Goal: Find specific page/section: Find specific page/section

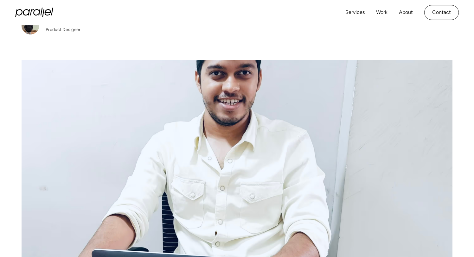
scroll to position [198, 0]
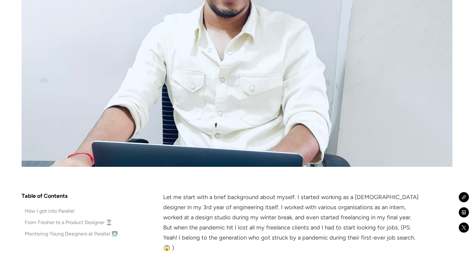
click at [245, 148] on img at bounding box center [237, 60] width 431 height 216
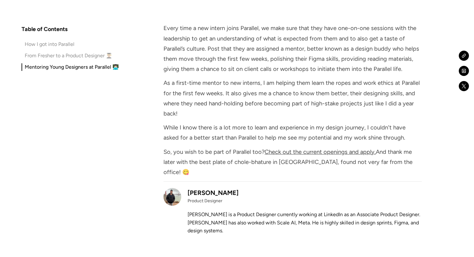
scroll to position [2485, 0]
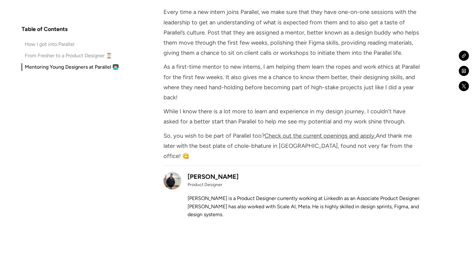
click at [201, 182] on div "Product Designer" at bounding box center [305, 185] width 234 height 7
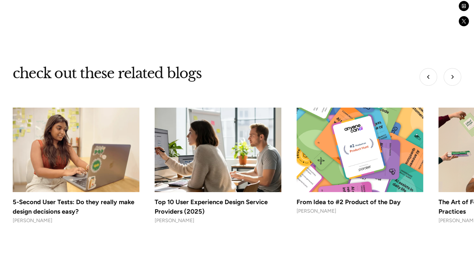
scroll to position [2708, 0]
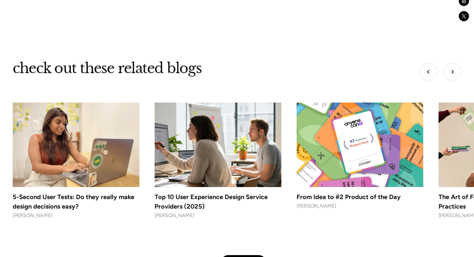
click at [41, 211] on div "[PERSON_NAME]" at bounding box center [76, 215] width 127 height 9
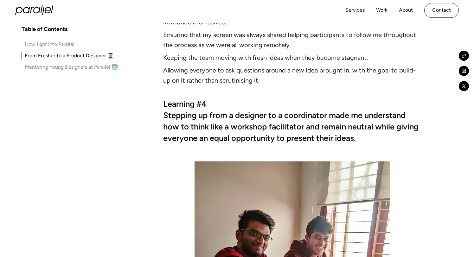
scroll to position [1354, 0]
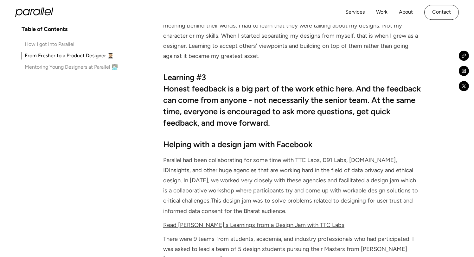
click at [40, 13] on icon "home" at bounding box center [34, 13] width 38 height 10
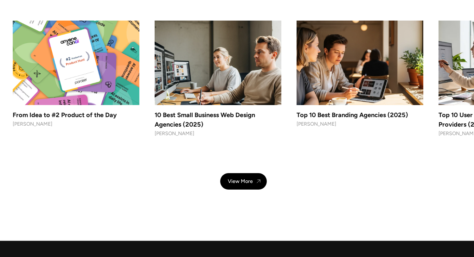
scroll to position [2702, 0]
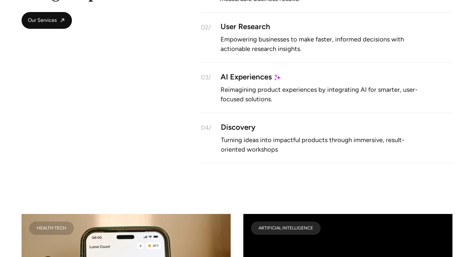
scroll to position [636, 0]
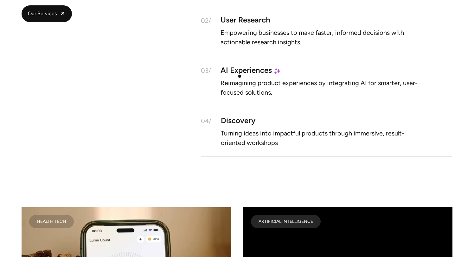
click at [240, 73] on div "AI Experiences" at bounding box center [246, 70] width 51 height 5
click at [242, 73] on div "AI Experiences" at bounding box center [246, 70] width 51 height 5
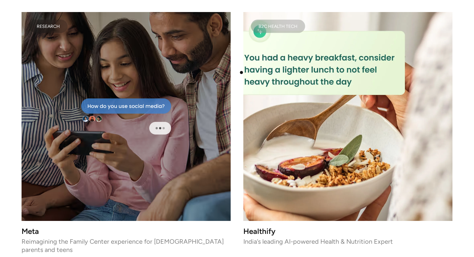
scroll to position [1398, 0]
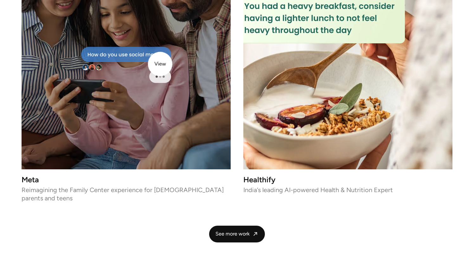
click at [159, 64] on icon at bounding box center [126, 65] width 90 height 36
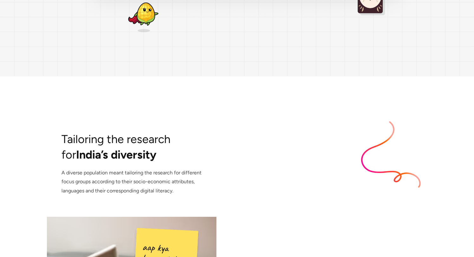
scroll to position [1725, 0]
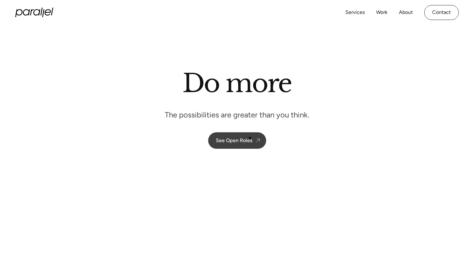
click at [256, 144] on img at bounding box center [258, 141] width 6 height 6
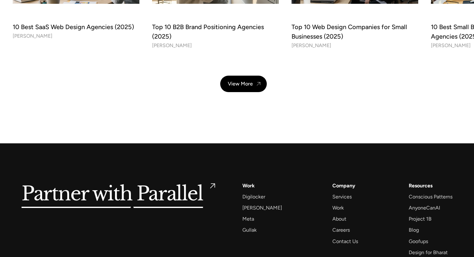
scroll to position [2277, 0]
